Goal: Task Accomplishment & Management: Manage account settings

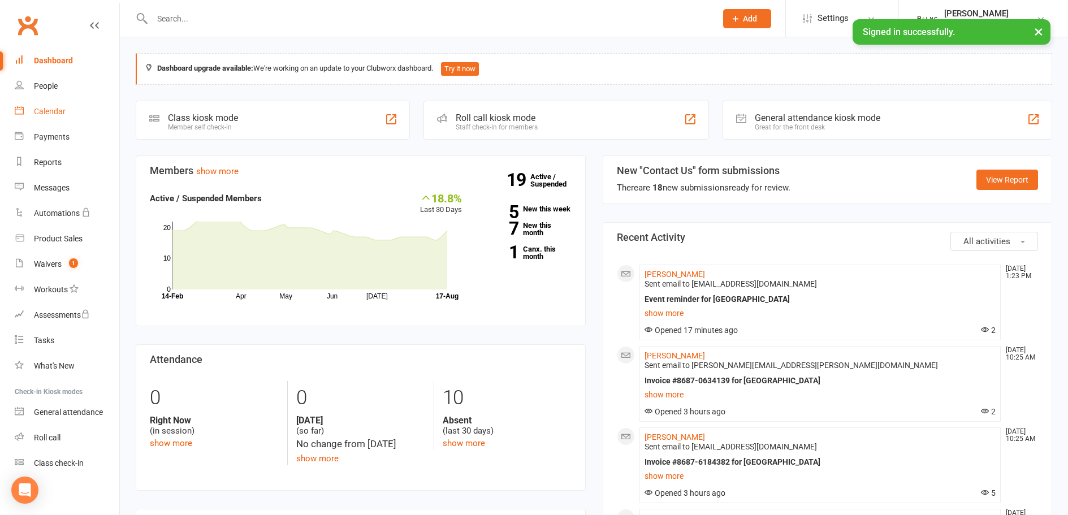
click at [45, 111] on div "Calendar" at bounding box center [50, 111] width 32 height 9
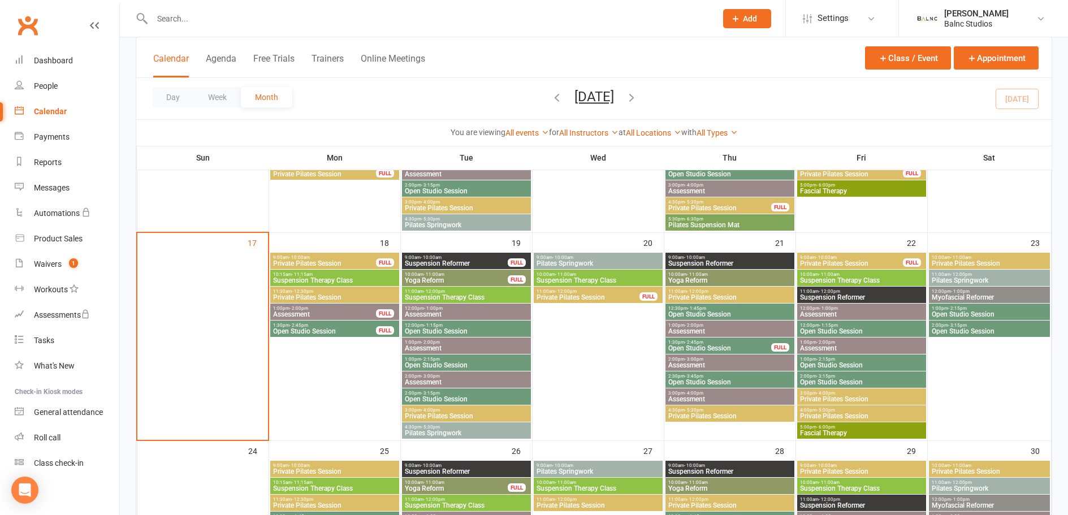
scroll to position [734, 0]
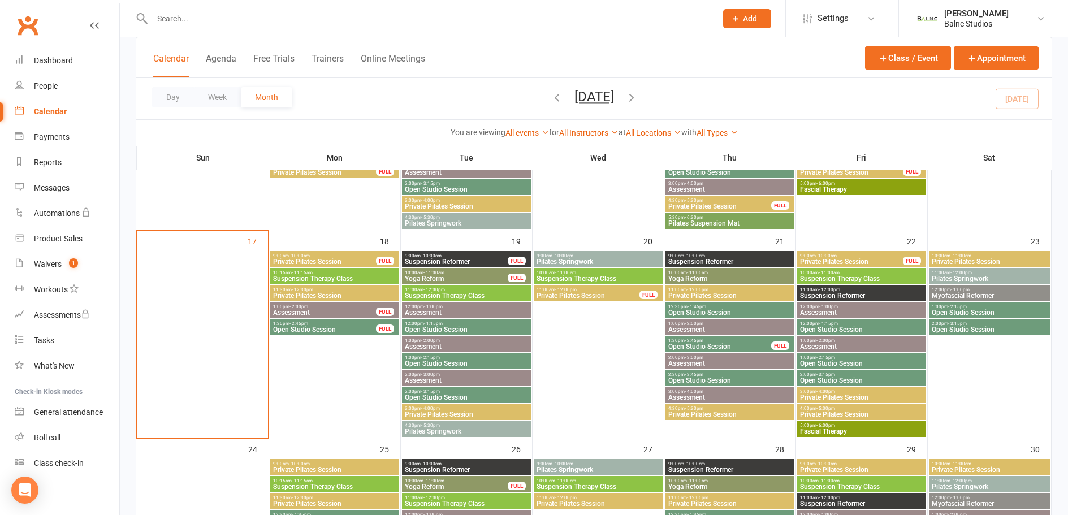
click at [580, 259] on span "Pilates Springwork" at bounding box center [598, 261] width 124 height 7
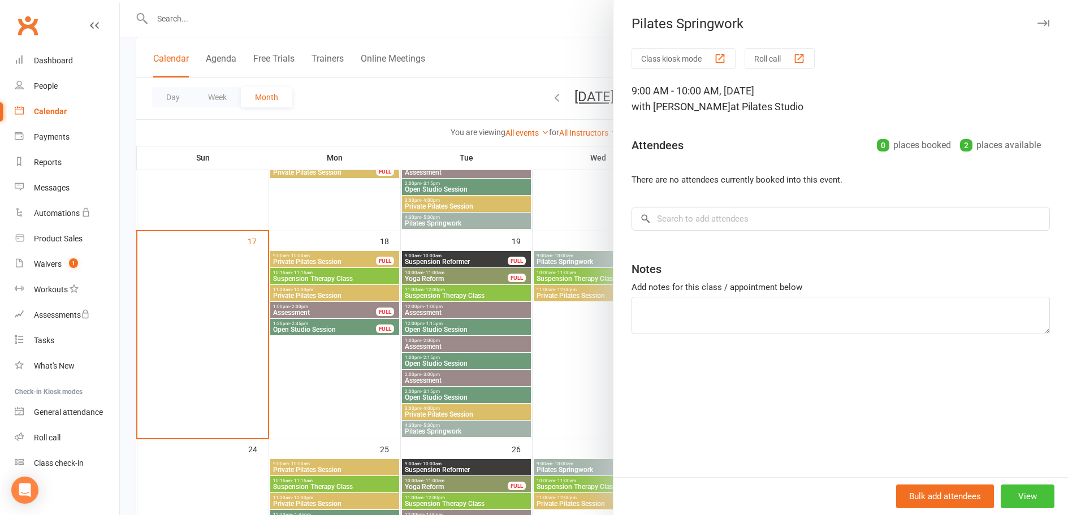
click at [1028, 497] on button "View" at bounding box center [1028, 497] width 54 height 24
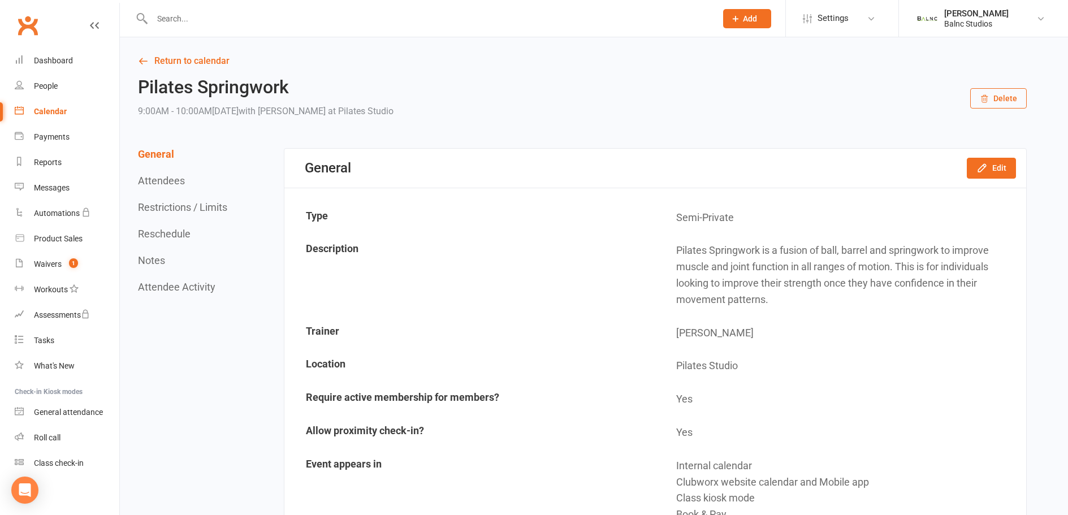
click at [1007, 97] on button "Delete" at bounding box center [998, 98] width 57 height 20
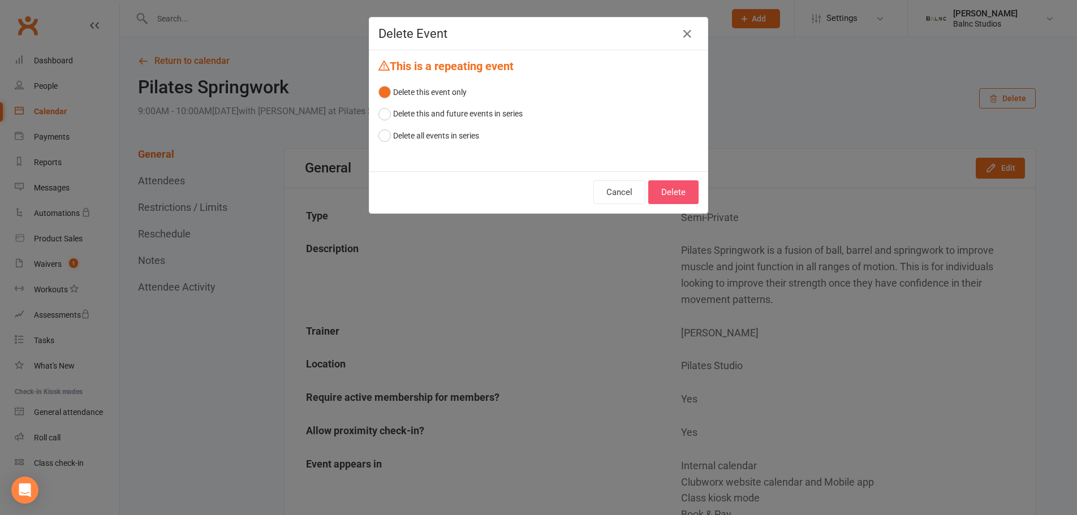
click at [679, 192] on button "Delete" at bounding box center [673, 192] width 50 height 24
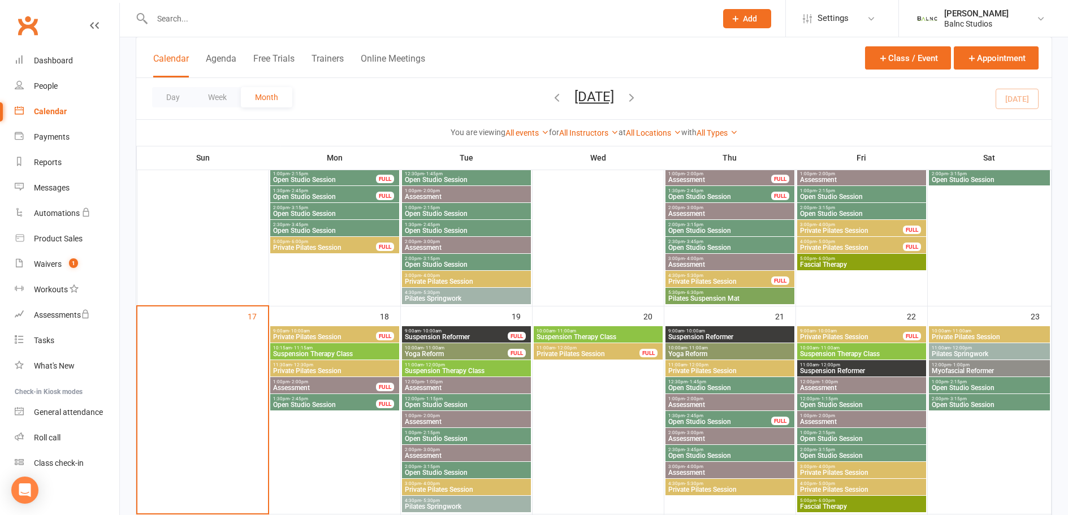
scroll to position [679, 0]
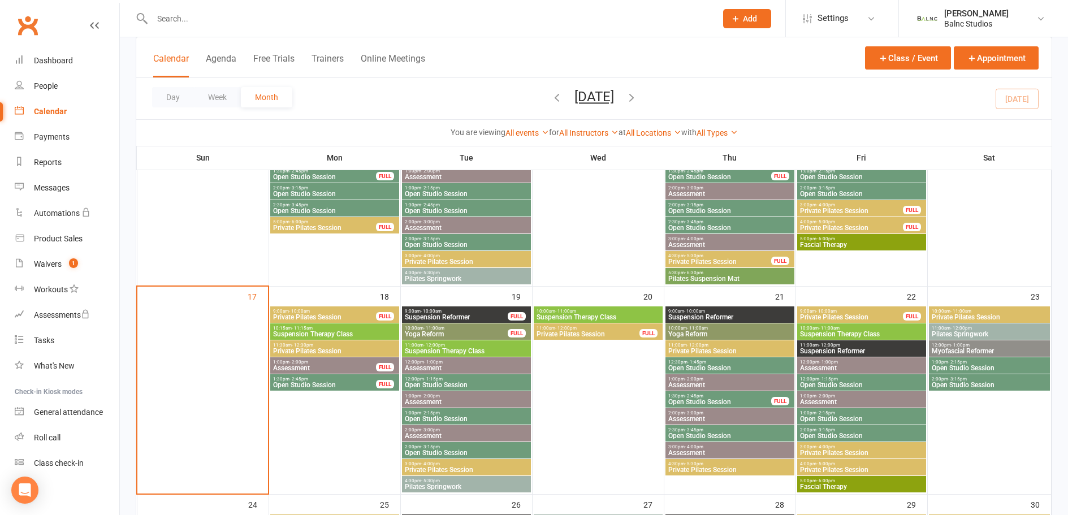
click at [326, 362] on span "1:00pm - 2:00pm" at bounding box center [325, 362] width 104 height 5
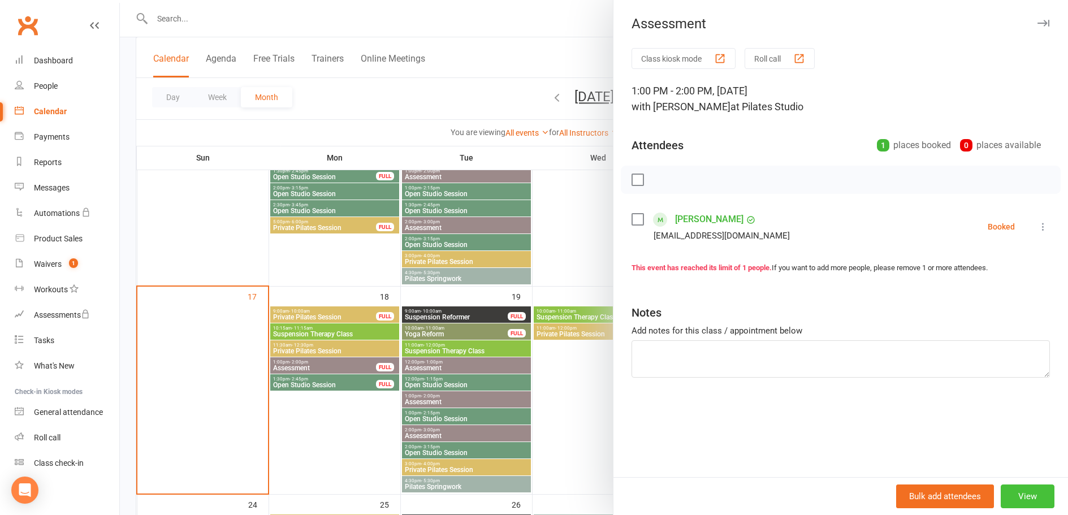
click at [1031, 495] on button "View" at bounding box center [1028, 497] width 54 height 24
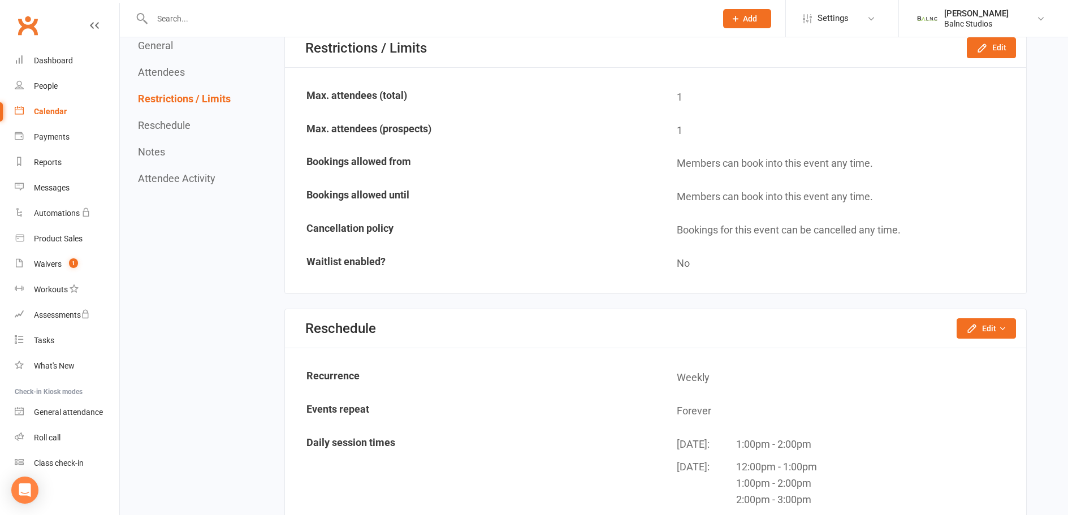
scroll to position [735, 0]
click at [994, 326] on button "Edit" at bounding box center [986, 329] width 59 height 20
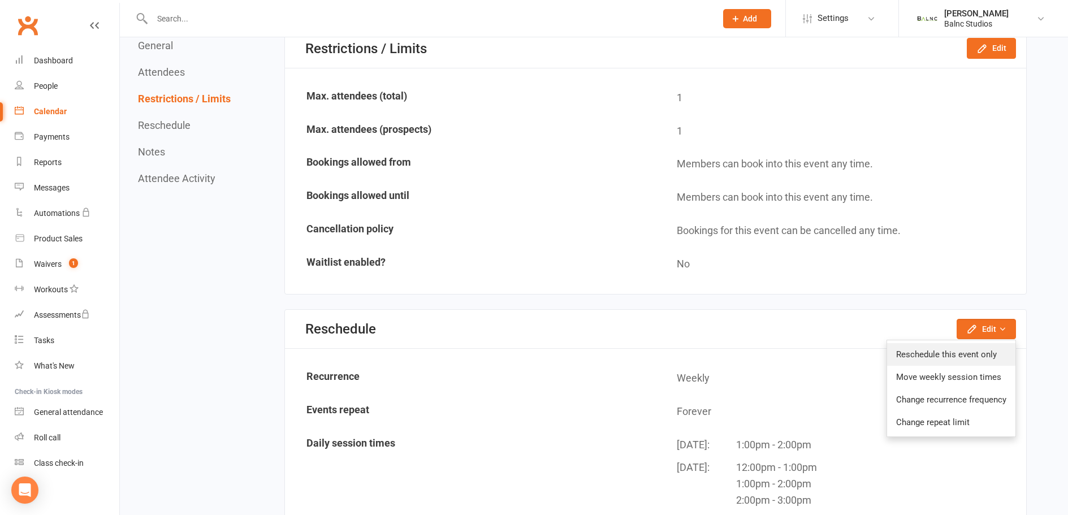
click at [934, 354] on link "Reschedule this event only" at bounding box center [951, 354] width 128 height 23
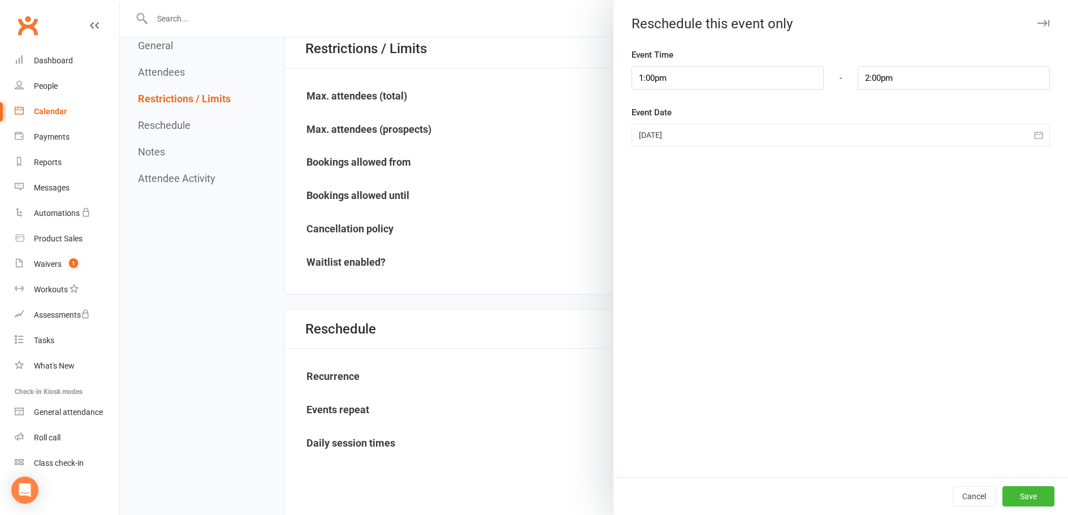
click at [692, 134] on div at bounding box center [841, 135] width 418 height 23
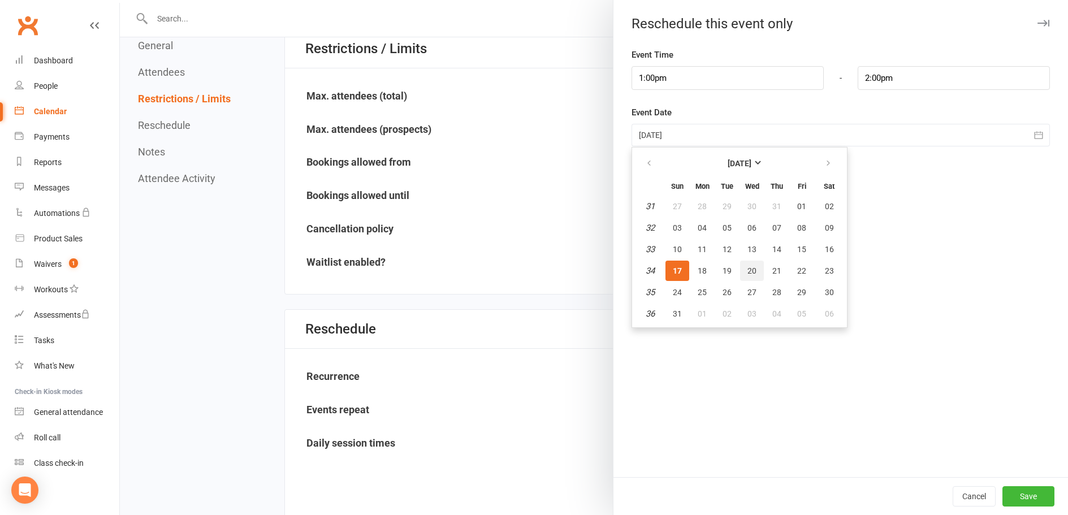
click at [749, 270] on span "20" at bounding box center [752, 270] width 9 height 9
type input "[DATE]"
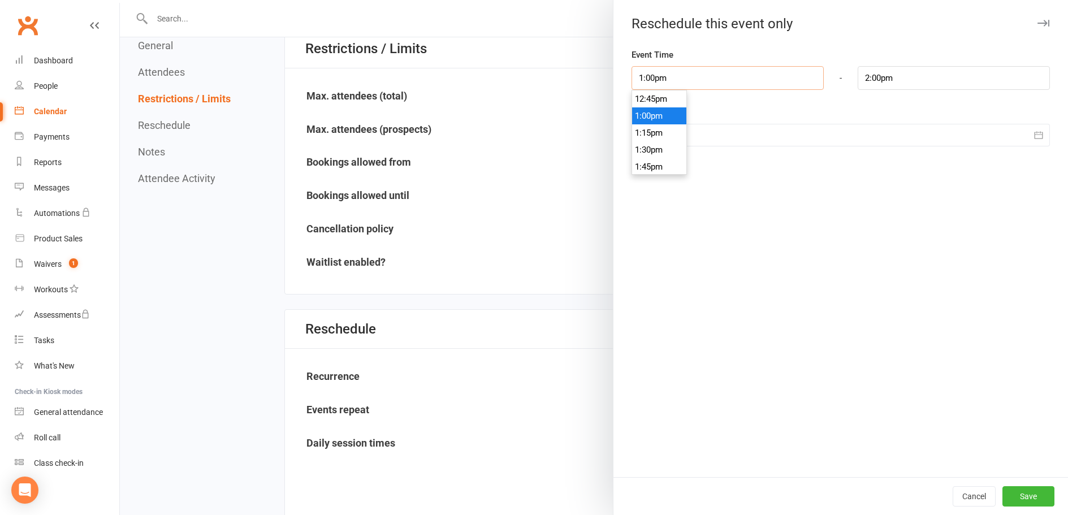
click at [657, 77] on input "1:00pm" at bounding box center [728, 78] width 192 height 24
type input "9:00am"
type input "10:00am"
click at [646, 123] on li "9:00am" at bounding box center [659, 126] width 54 height 17
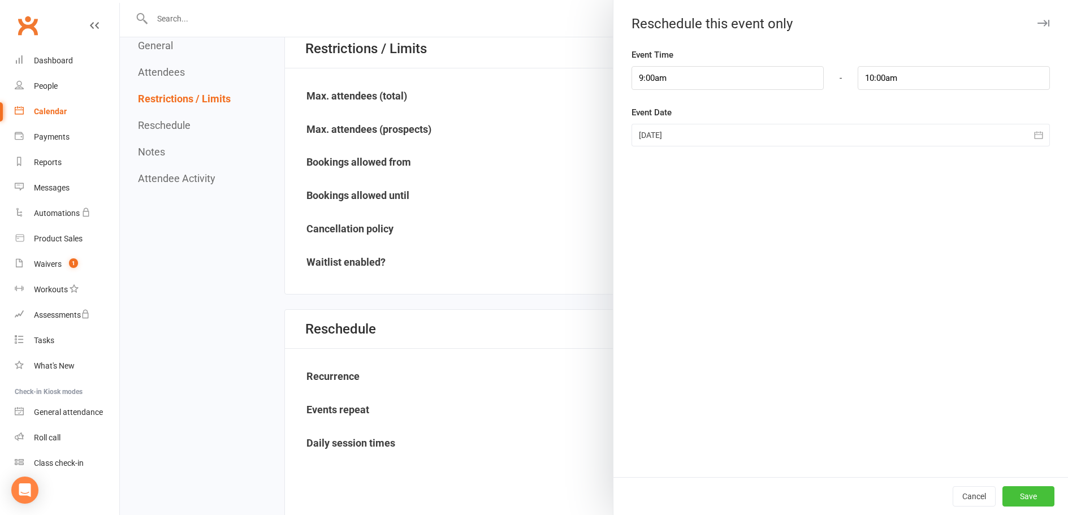
click at [1024, 495] on button "Save" at bounding box center [1029, 496] width 52 height 20
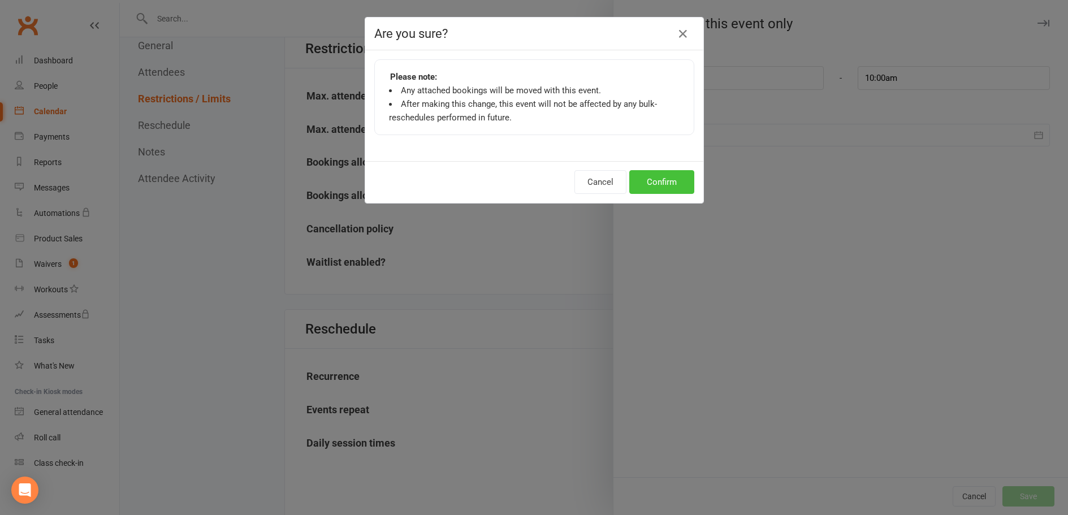
click at [668, 181] on button "Confirm" at bounding box center [661, 182] width 65 height 24
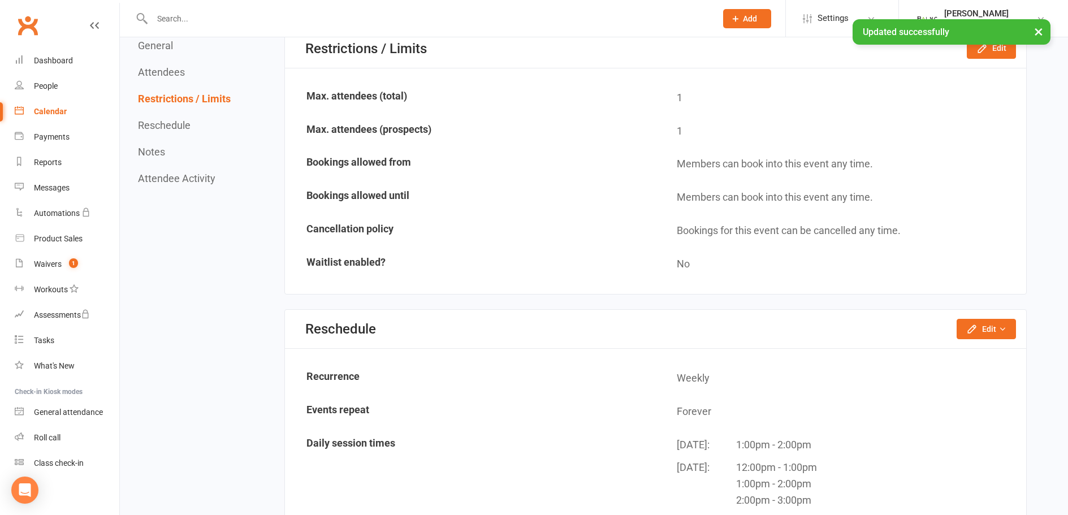
click at [51, 112] on div "Calendar" at bounding box center [50, 111] width 33 height 9
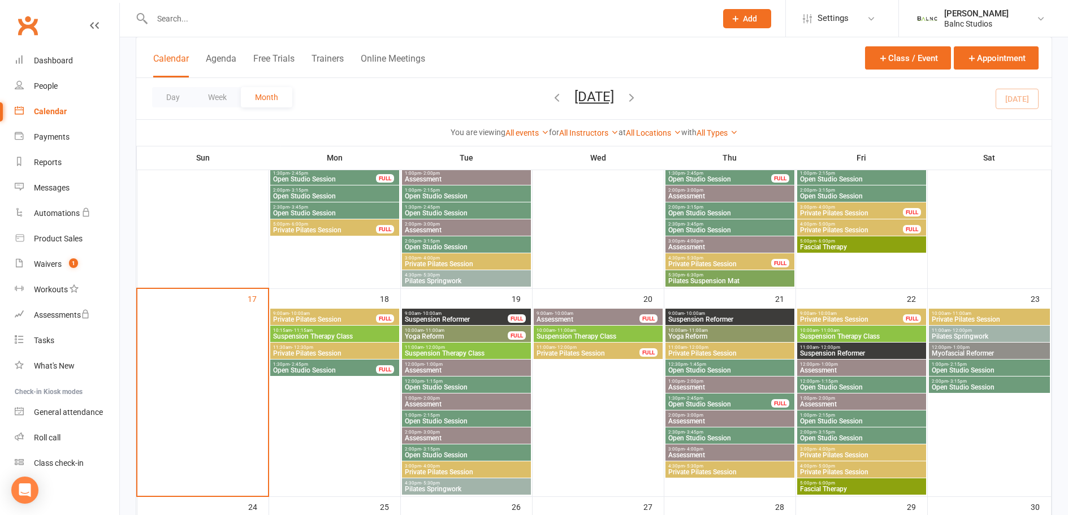
scroll to position [678, 0]
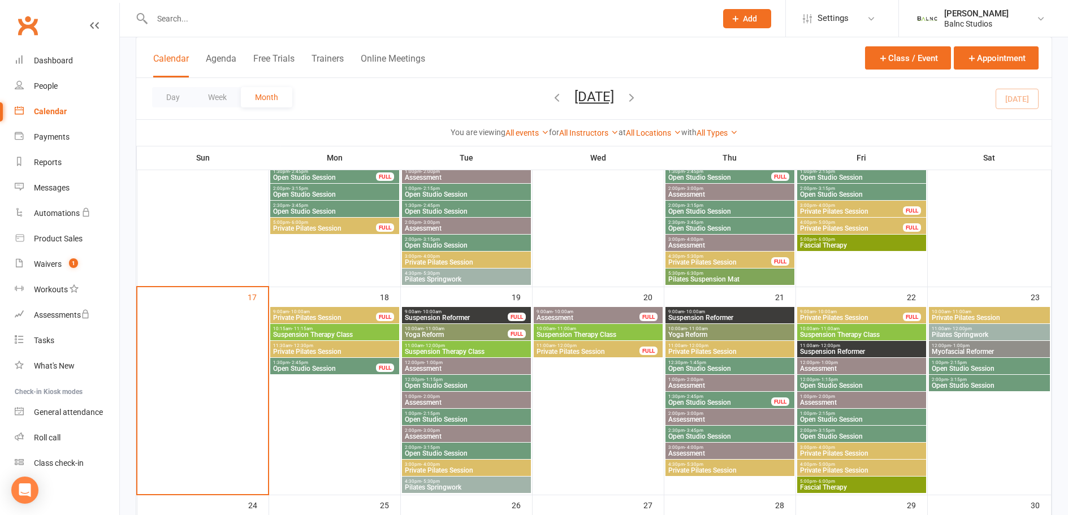
click at [592, 333] on span "Suspension Therapy Class" at bounding box center [598, 334] width 124 height 7
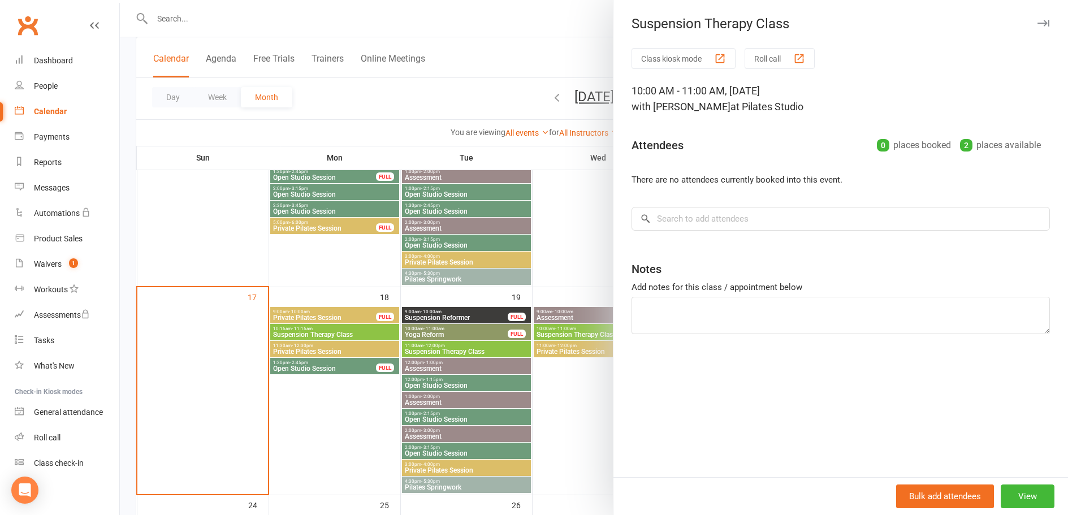
click at [559, 371] on div at bounding box center [594, 257] width 948 height 515
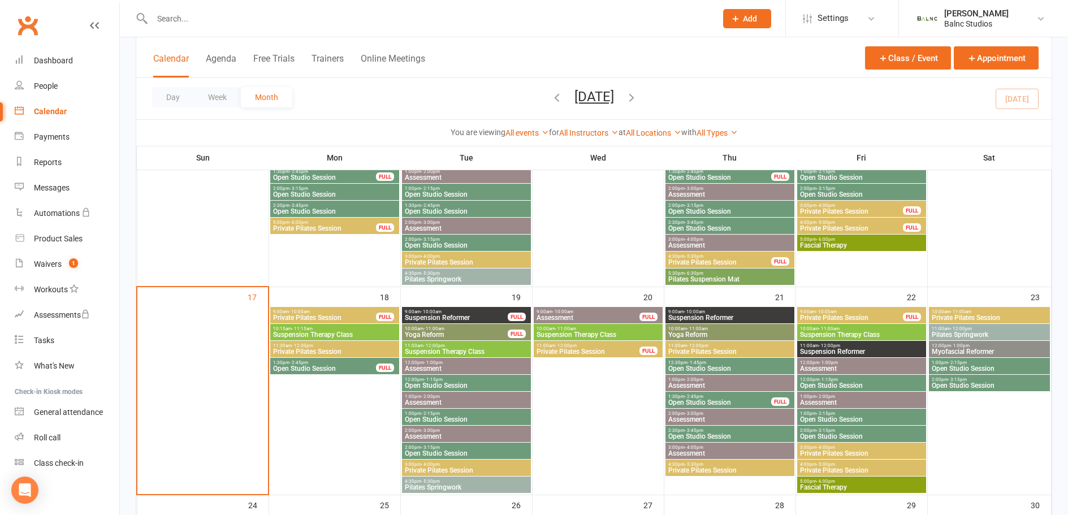
click at [460, 351] on span "Suspension Therapy Class" at bounding box center [466, 351] width 124 height 7
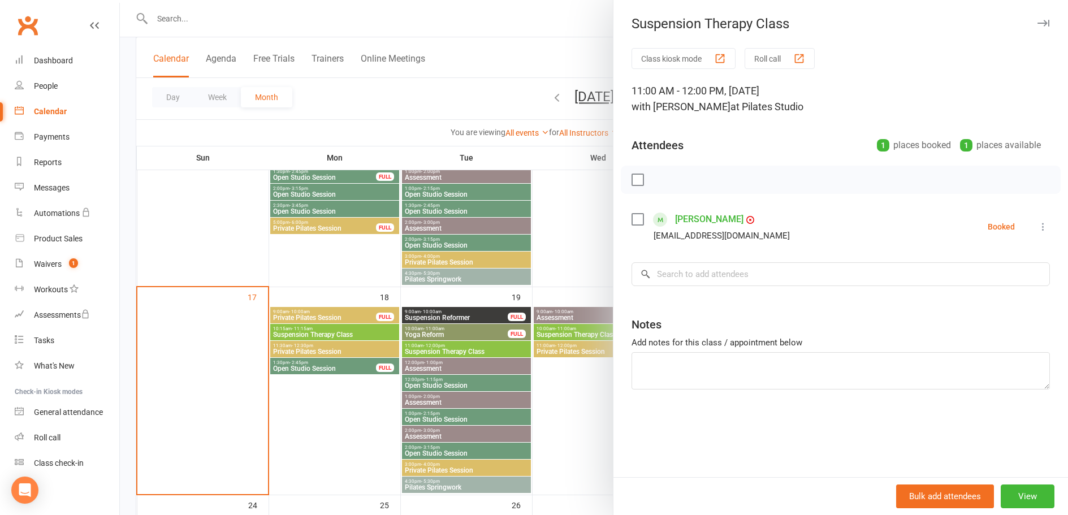
click at [358, 400] on div at bounding box center [594, 257] width 948 height 515
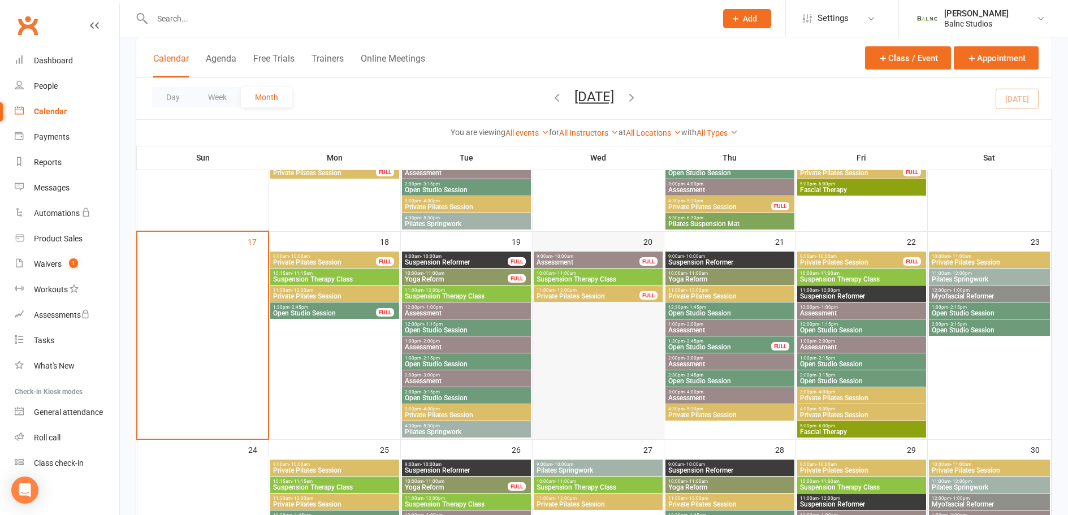
scroll to position [734, 0]
